Goal: Entertainment & Leisure: Consume media (video, audio)

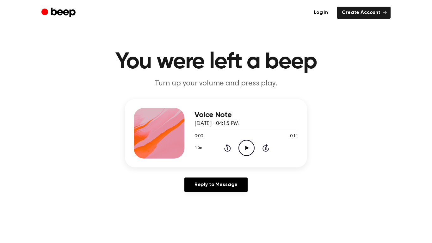
click at [251, 146] on icon "Play Audio" at bounding box center [246, 148] width 16 height 16
click at [239, 143] on icon "Play Audio" at bounding box center [246, 148] width 16 height 16
click at [251, 142] on icon "Play Audio" at bounding box center [246, 148] width 16 height 16
click at [285, 55] on h1 "You were left a beep" at bounding box center [216, 62] width 324 height 23
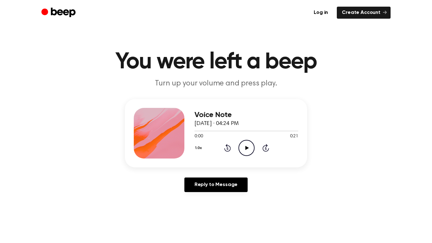
click at [240, 152] on circle at bounding box center [246, 147] width 15 height 15
click at [245, 145] on icon "Play Audio" at bounding box center [246, 148] width 16 height 16
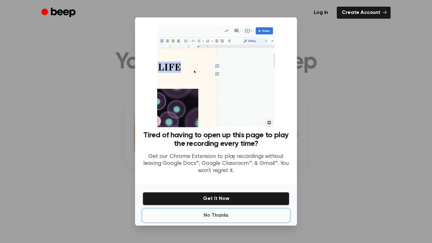
click at [222, 212] on button "No Thanks" at bounding box center [216, 215] width 147 height 13
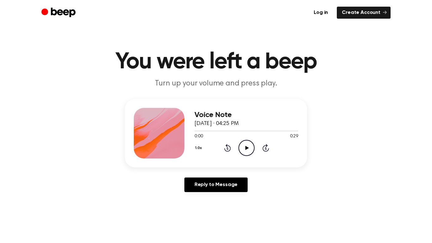
click at [246, 146] on icon at bounding box center [246, 148] width 3 height 4
